Goal: Task Accomplishment & Management: Manage account settings

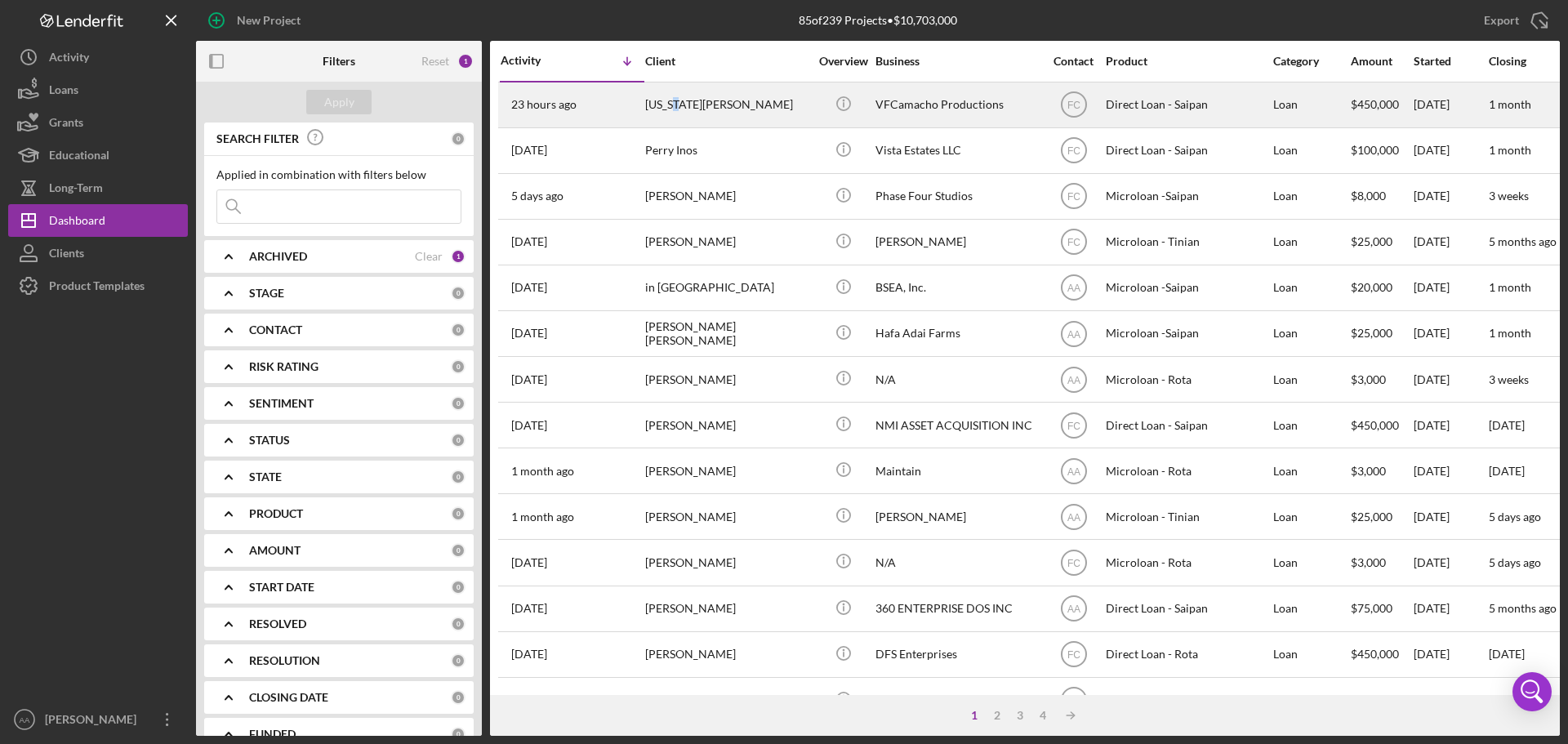
click at [673, 105] on div "[US_STATE][PERSON_NAME]" at bounding box center [727, 105] width 164 height 43
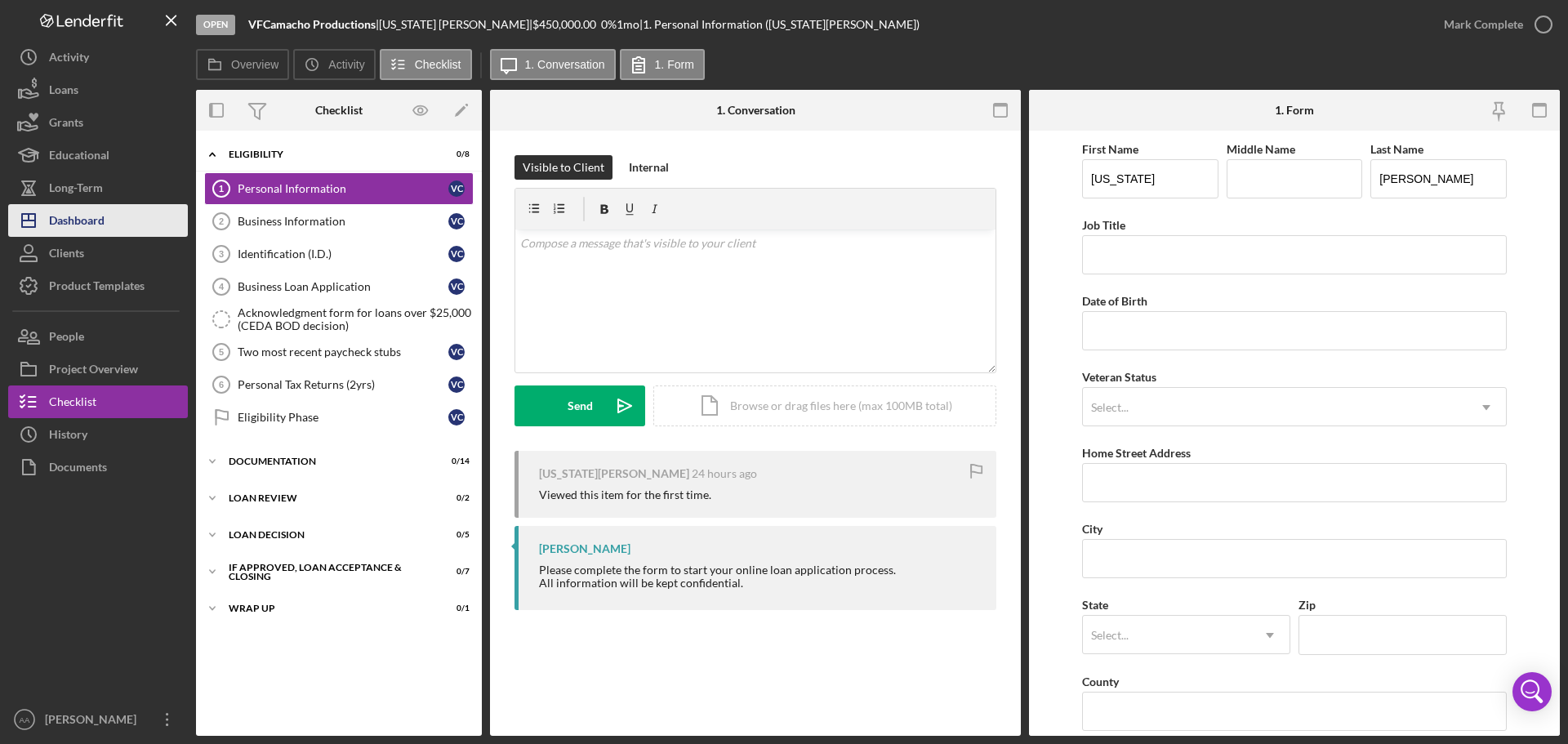
click at [77, 215] on div "Dashboard" at bounding box center [76, 222] width 55 height 37
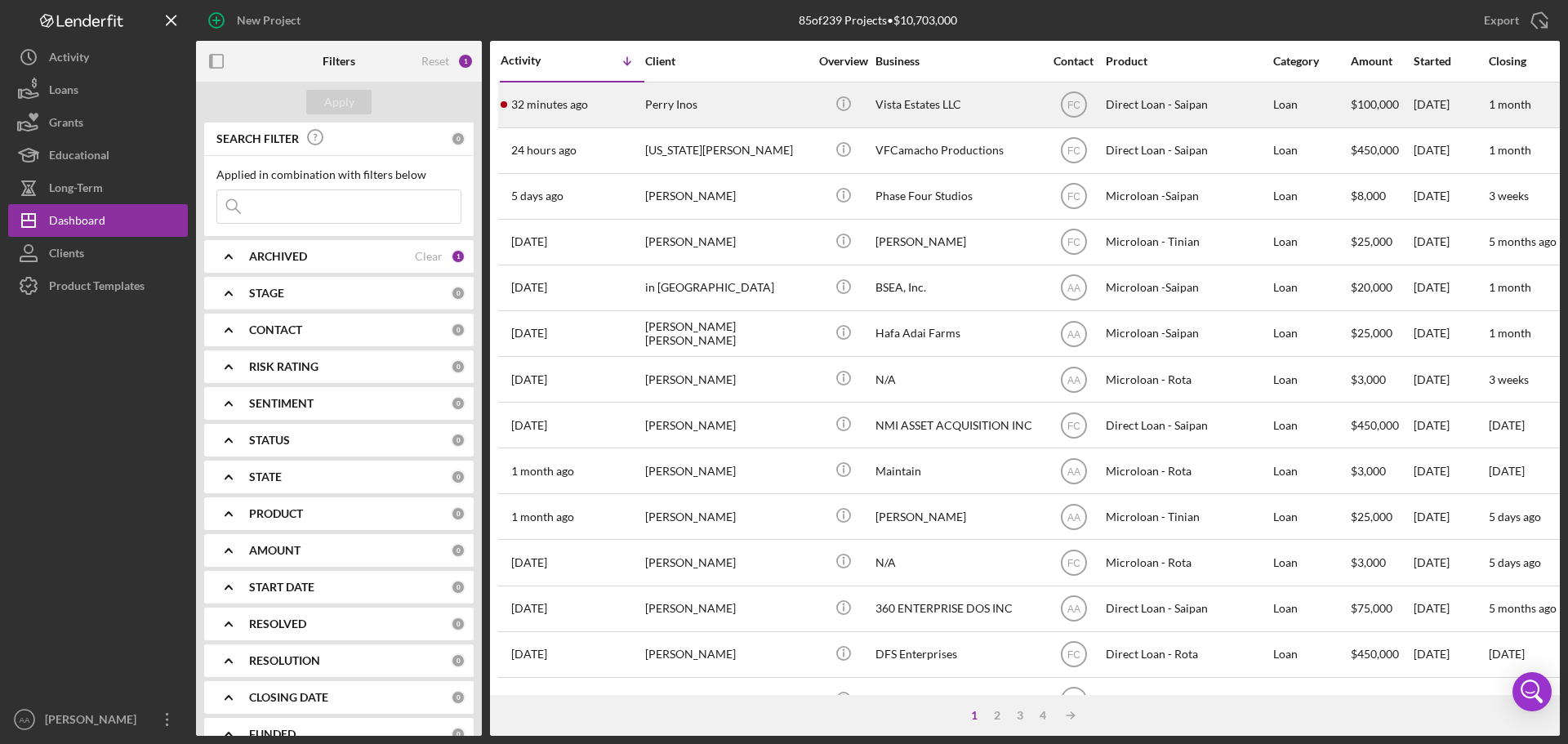
click at [585, 115] on div "32 minutes ago [PERSON_NAME] Inos" at bounding box center [572, 105] width 143 height 43
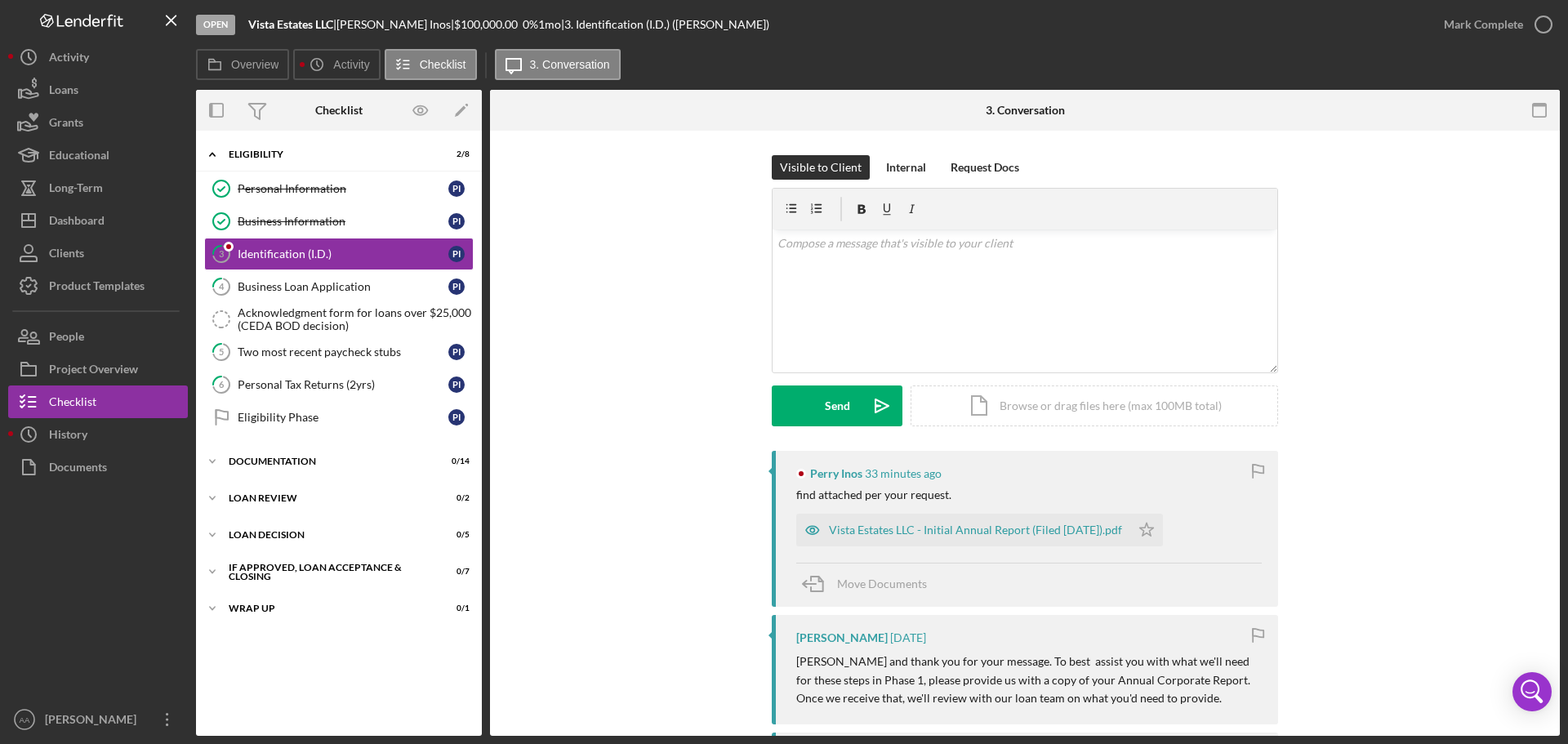
drag, startPoint x: 1063, startPoint y: 245, endPoint x: 694, endPoint y: 46, distance: 419.2
click at [713, 49] on div "Overview Icon/History Activity Checklist Icon/Message 3. Conversation Overview …" at bounding box center [878, 392] width 1364 height 687
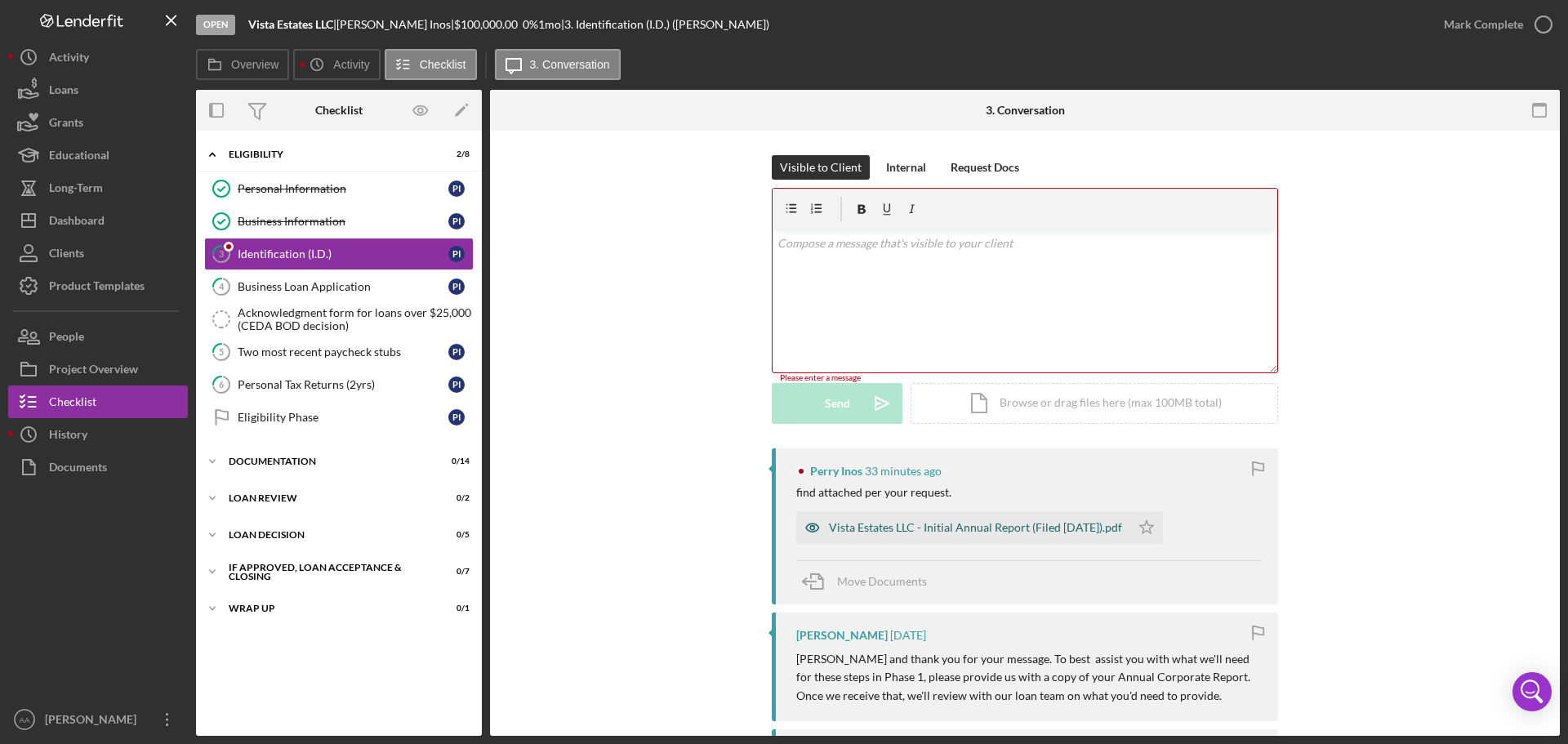
click at [987, 541] on div "Vista Estates LLC - Initial Annual Report (Filed [DATE]).pdf" at bounding box center [963, 528] width 334 height 33
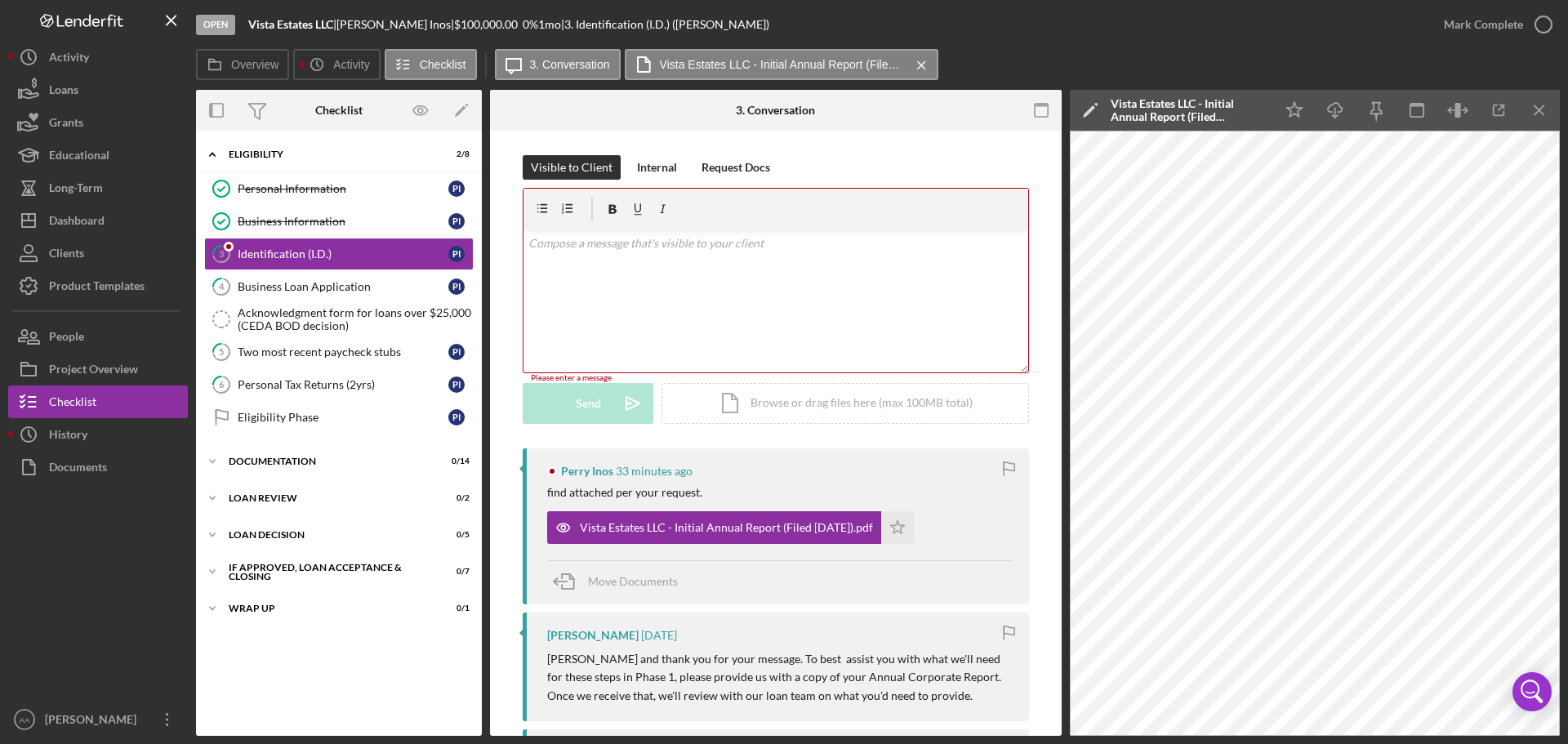
click at [727, 307] on div "v Color teal Color pink Remove color Add row above Add row below Add column bef…" at bounding box center [776, 301] width 505 height 143
click at [820, 159] on div "Visible to Client Internal Request Docs" at bounding box center [776, 167] width 506 height 24
click at [542, 433] on div "Visible to Client Internal Request Docs v Color teal Color pink Remove color Ad…" at bounding box center [776, 302] width 506 height 293
click at [96, 222] on div "Dashboard" at bounding box center [76, 222] width 55 height 37
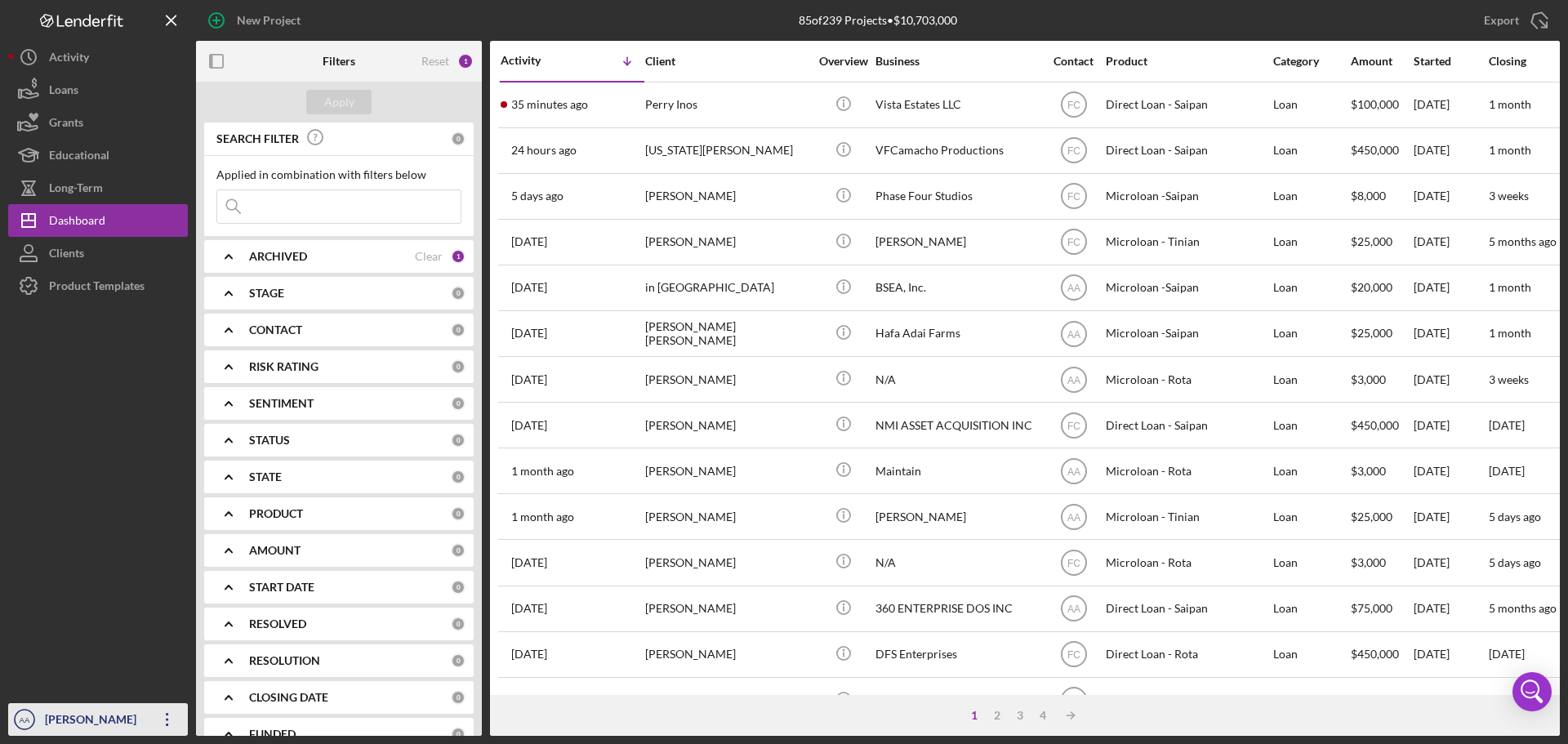
click at [102, 730] on div "[PERSON_NAME]" at bounding box center [93, 721] width 106 height 37
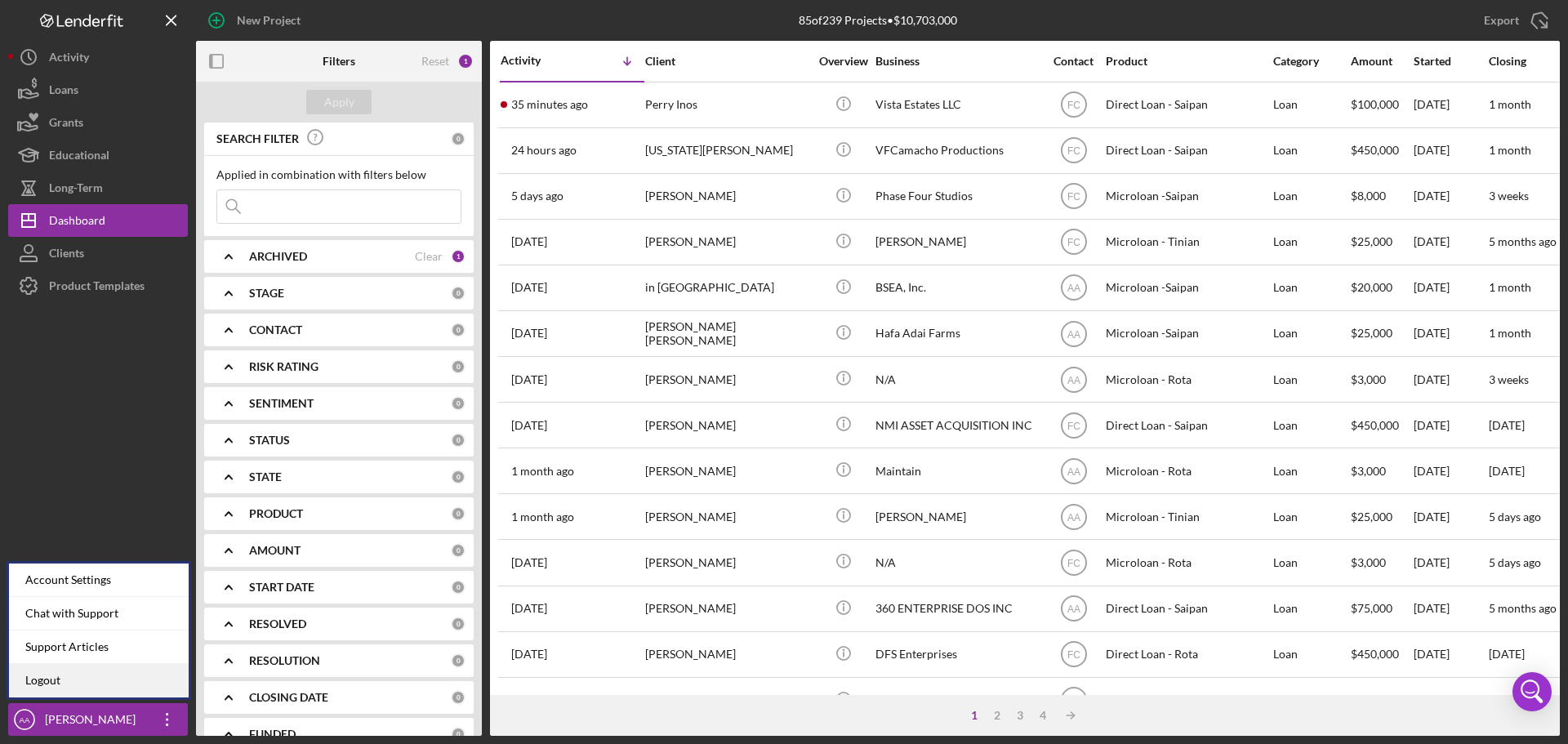
click at [140, 685] on link "Logout" at bounding box center [99, 681] width 180 height 34
